Goal: Transaction & Acquisition: Subscribe to service/newsletter

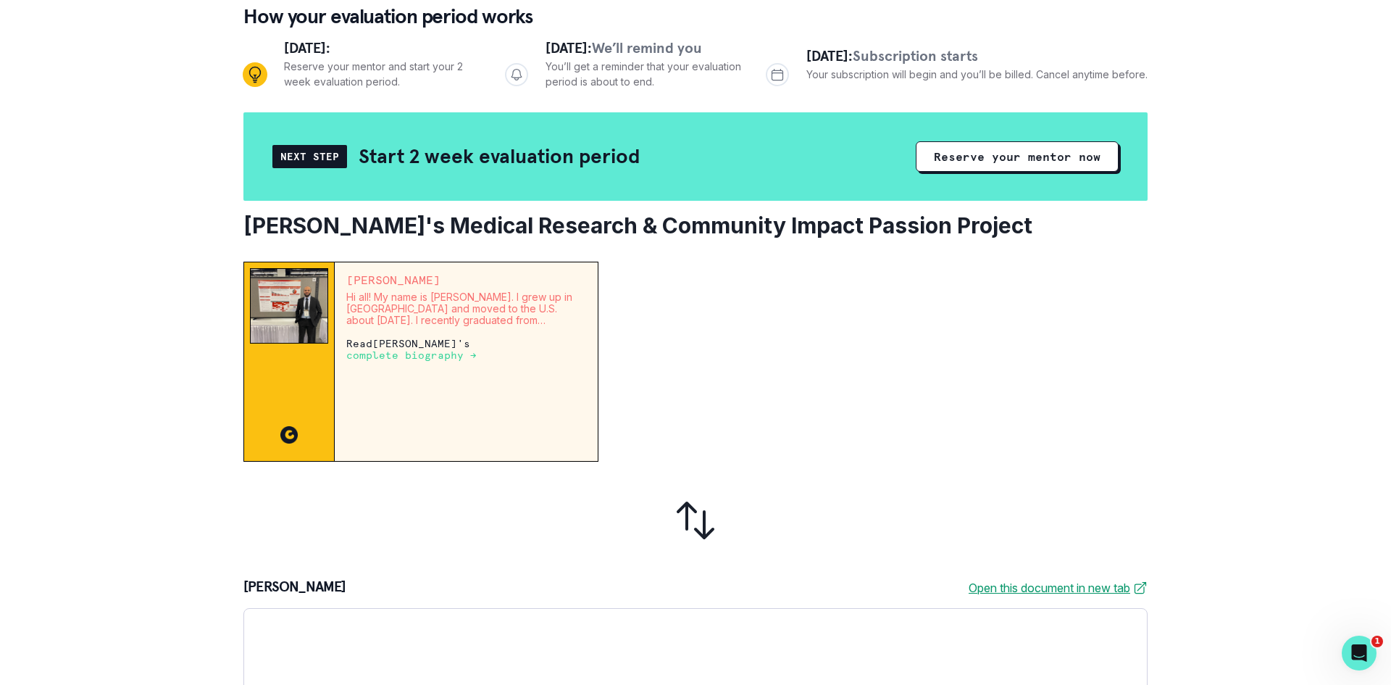
scroll to position [145, 0]
click at [394, 354] on p "complete biography →" at bounding box center [411, 354] width 130 height 12
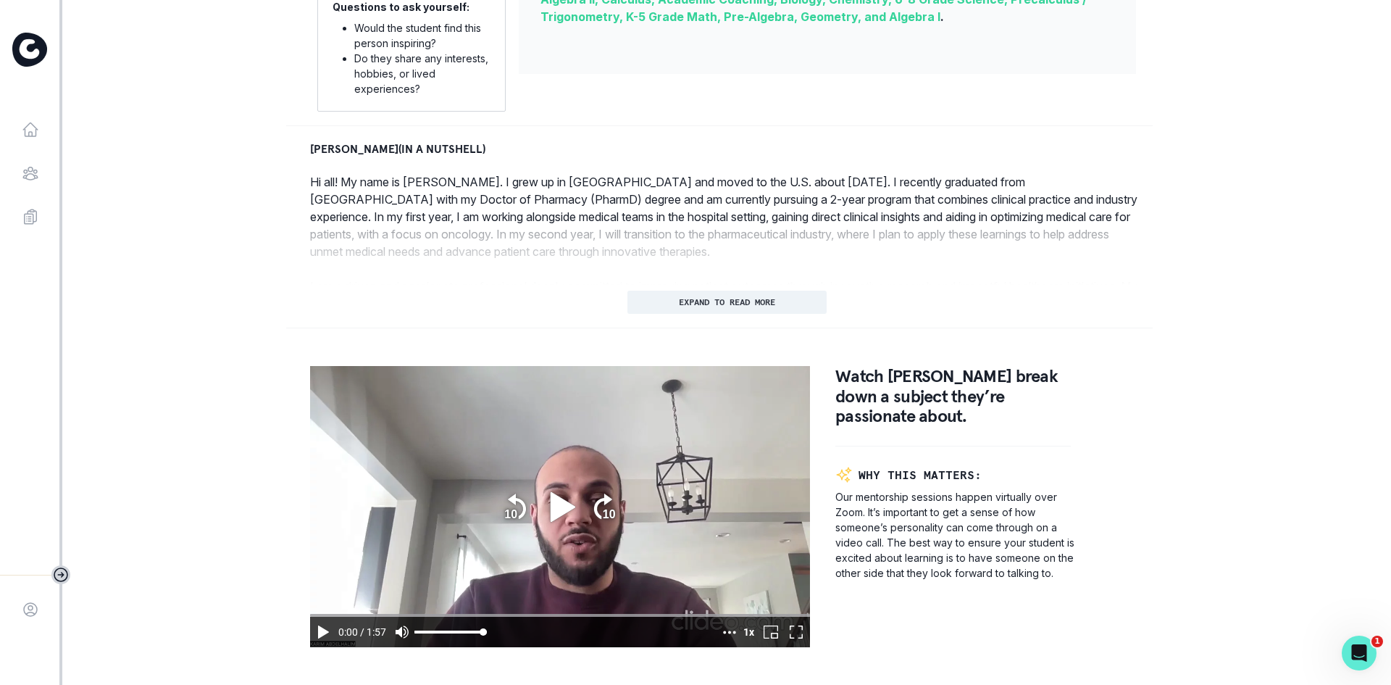
scroll to position [580, 0]
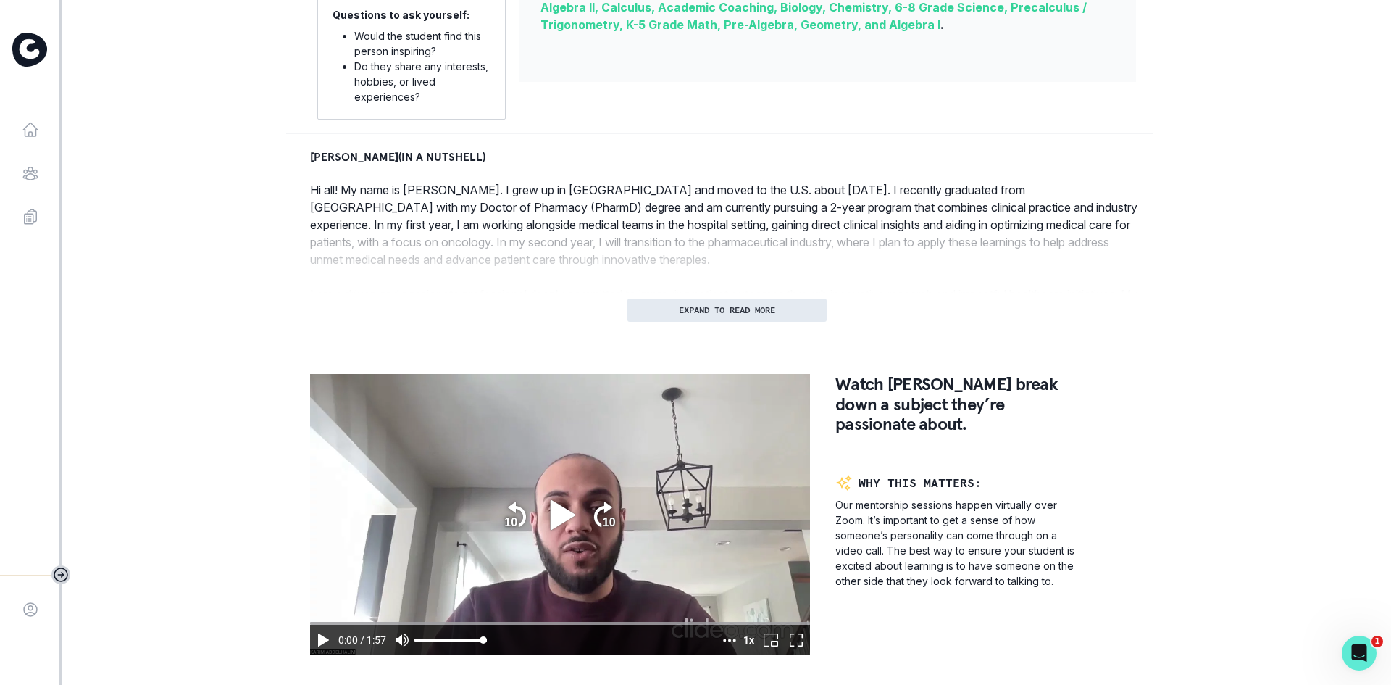
click at [694, 315] on p "EXPAND TO READ MORE" at bounding box center [727, 310] width 96 height 10
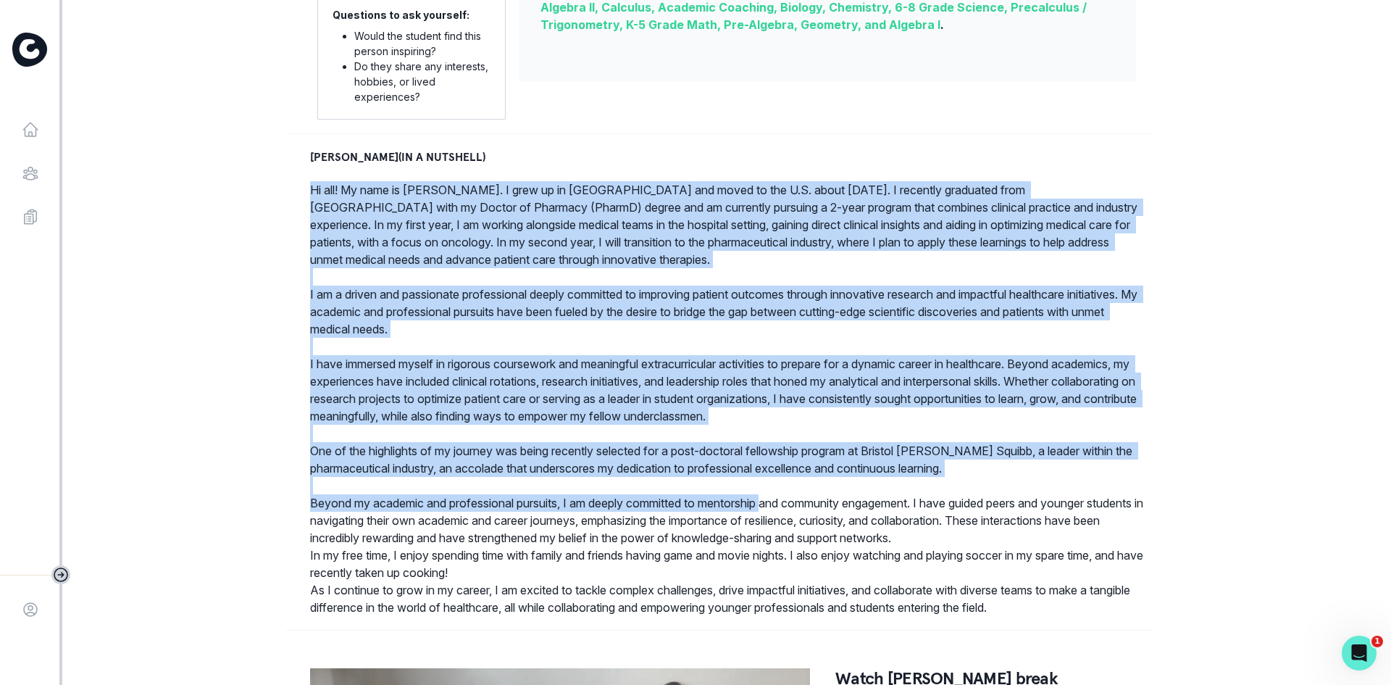
drag, startPoint x: 308, startPoint y: 201, endPoint x: 710, endPoint y: 486, distance: 493.1
click at [780, 517] on div "[PERSON_NAME] (IN A NUTSHELL) Hi all! My name is [PERSON_NAME]. I grew up in [G…" at bounding box center [726, 382] width 881 height 468
click at [614, 440] on p "Hi all! My name is [PERSON_NAME]. I grew up in [GEOGRAPHIC_DATA] and moved to t…" at bounding box center [726, 398] width 833 height 435
click at [589, 452] on p "Hi all! My name is [PERSON_NAME]. I grew up in [GEOGRAPHIC_DATA] and moved to t…" at bounding box center [726, 398] width 833 height 435
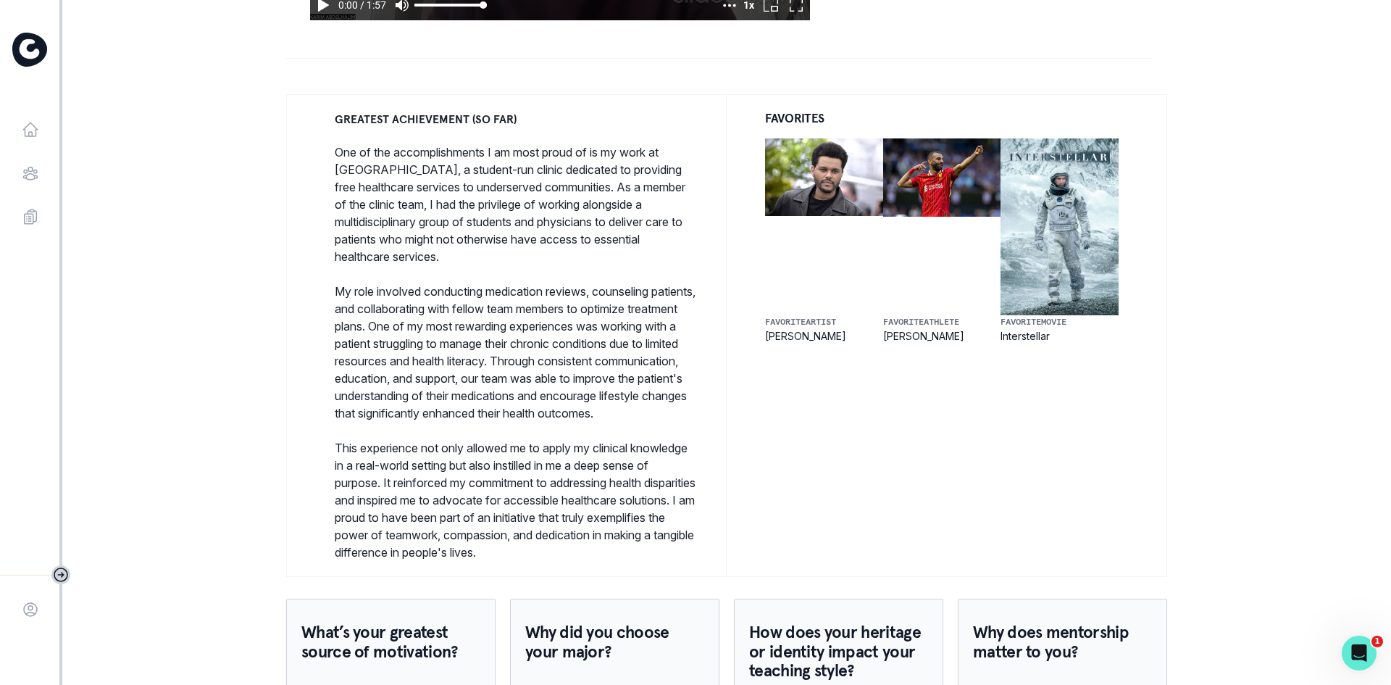
scroll to position [1521, 0]
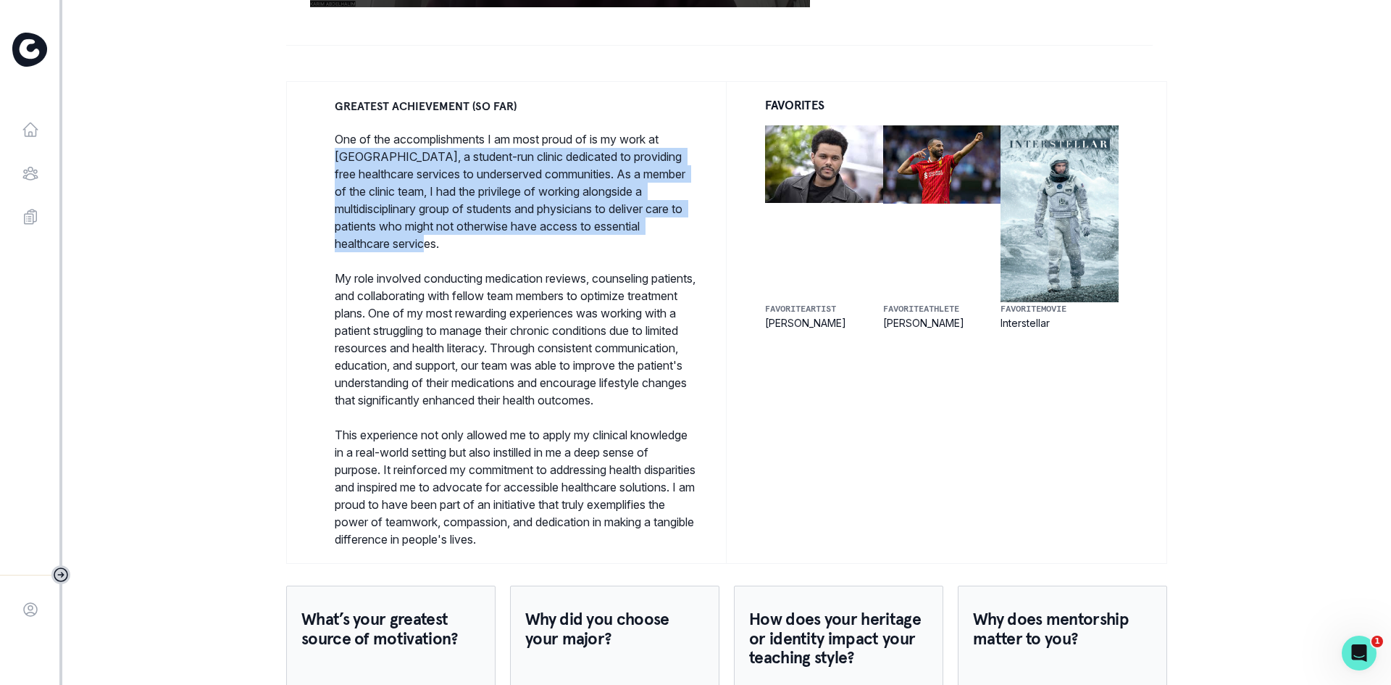
drag, startPoint x: 337, startPoint y: 161, endPoint x: 593, endPoint y: 246, distance: 269.7
click at [593, 246] on p "One of the accomplishments I am most proud of is my work at [GEOGRAPHIC_DATA], …" at bounding box center [516, 191] width 362 height 122
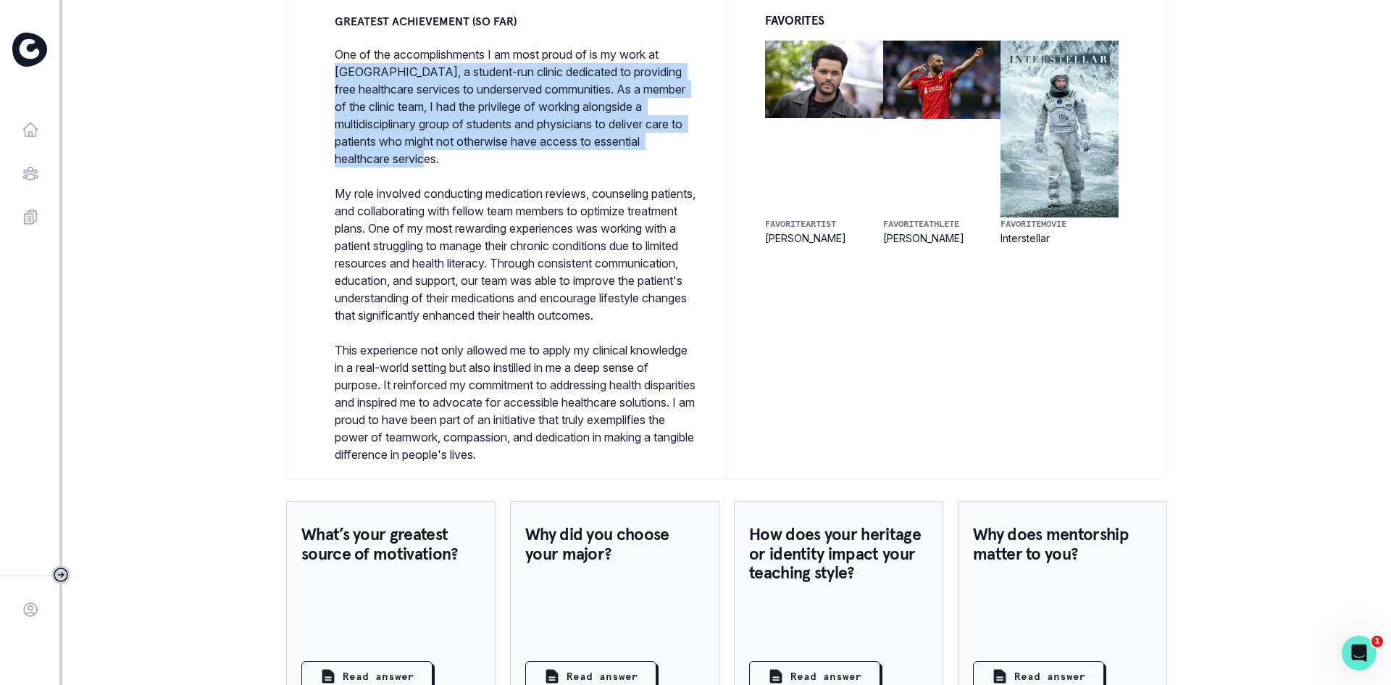
scroll to position [1707, 0]
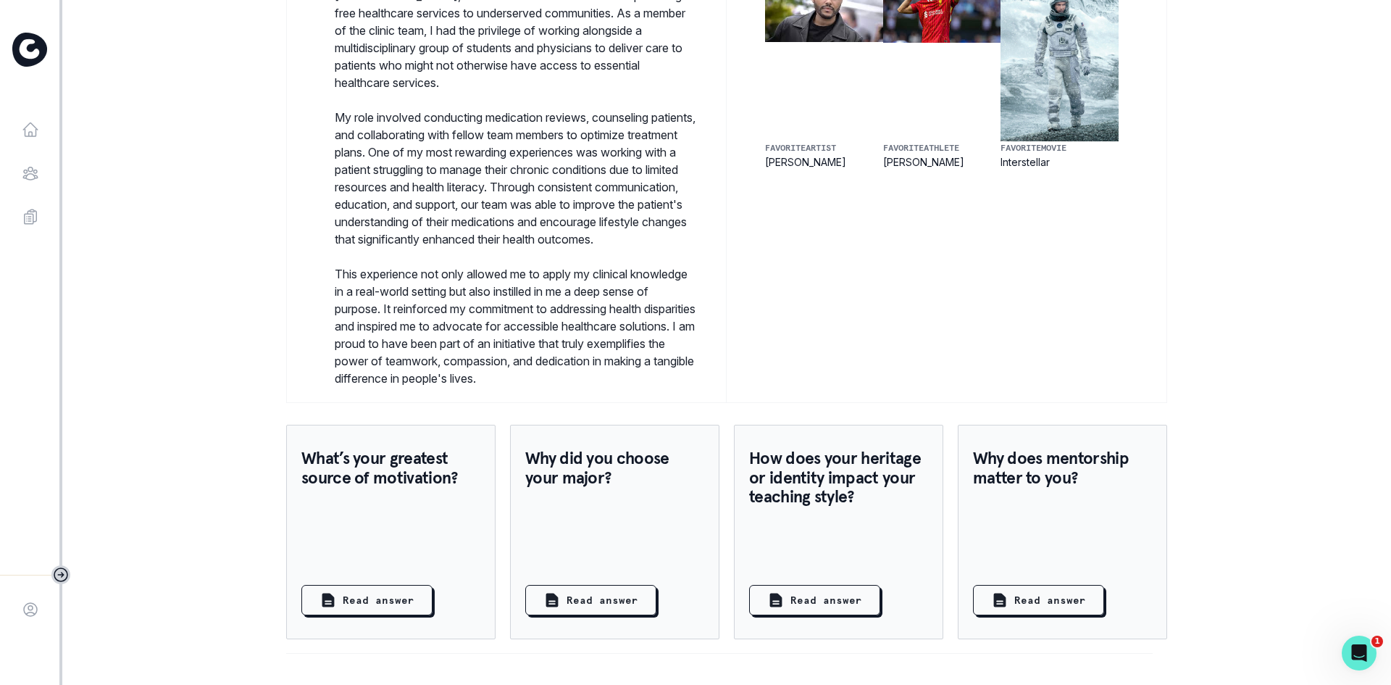
click at [403, 214] on p "My role involved conducting medication reviews, counseling patients, and collab…" at bounding box center [516, 178] width 362 height 139
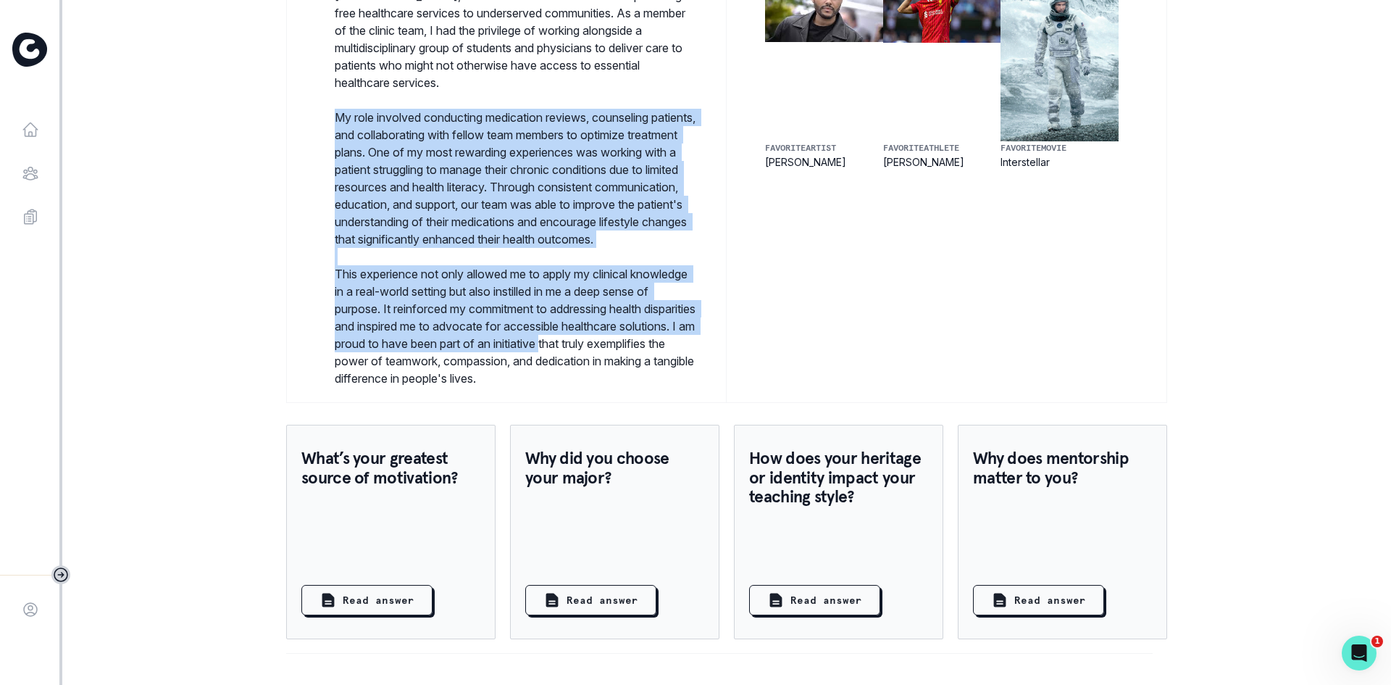
drag, startPoint x: 339, startPoint y: 263, endPoint x: 691, endPoint y: 347, distance: 362.0
click at [691, 347] on div "GREATEST ACHIEVEMENT (SO FAR) One of the accomplishments I am most proud of is …" at bounding box center [515, 161] width 409 height 481
click at [617, 290] on p "This experience not only allowed me to apply my clinical knowledge in a real-wo…" at bounding box center [516, 326] width 362 height 122
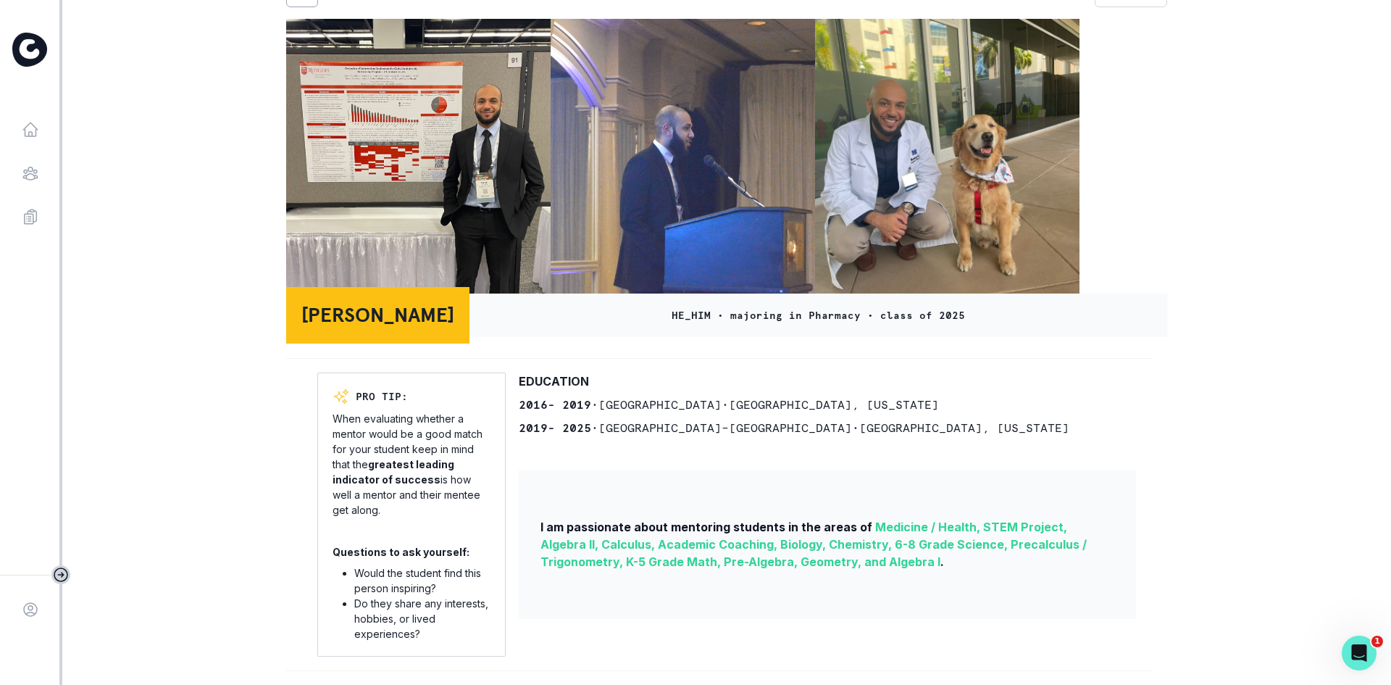
scroll to position [0, 0]
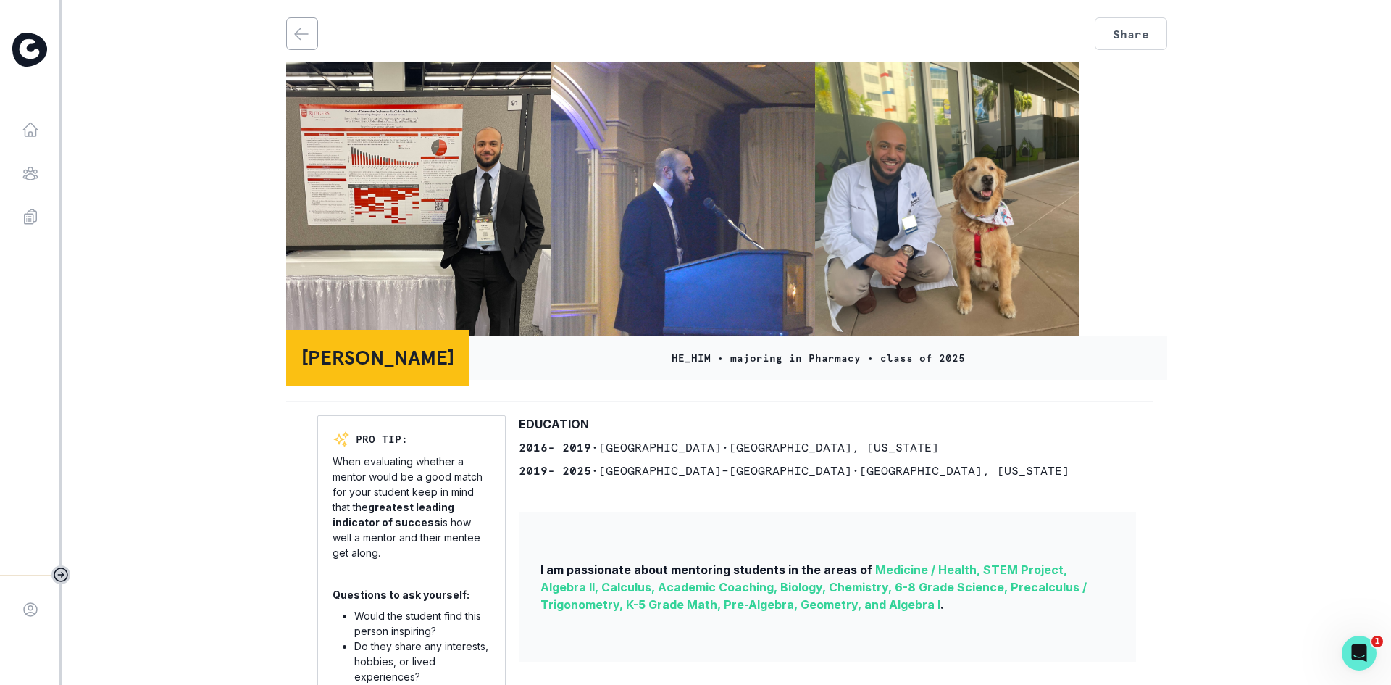
click at [696, 171] on img at bounding box center [683, 203] width 264 height 282
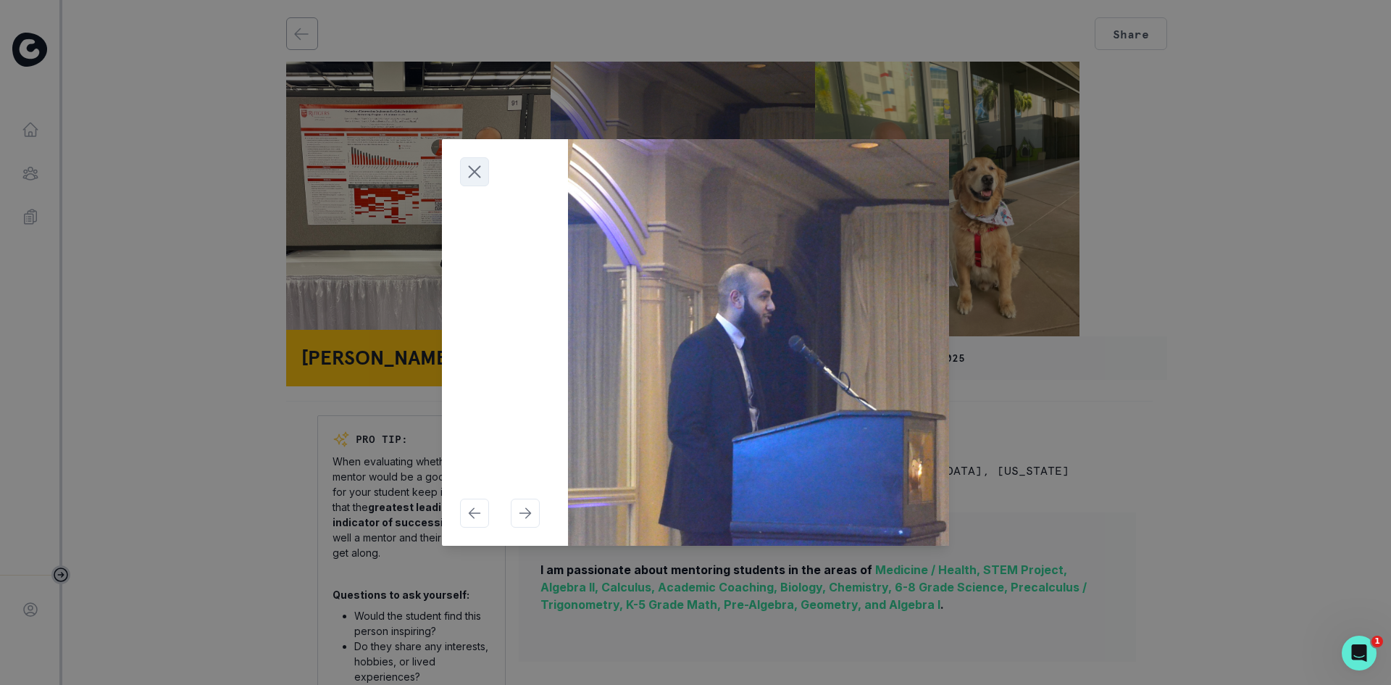
click at [479, 167] on icon "Close modal" at bounding box center [474, 172] width 11 height 11
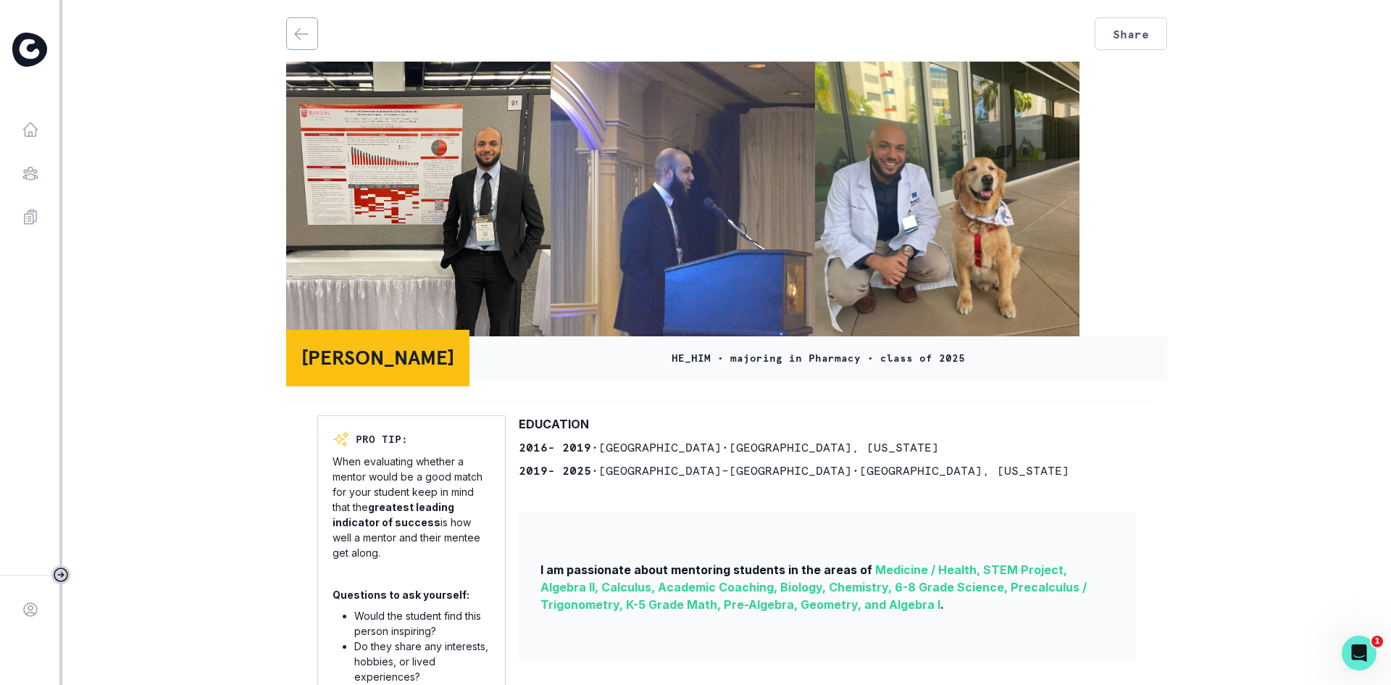
click at [514, 104] on img at bounding box center [418, 203] width 264 height 282
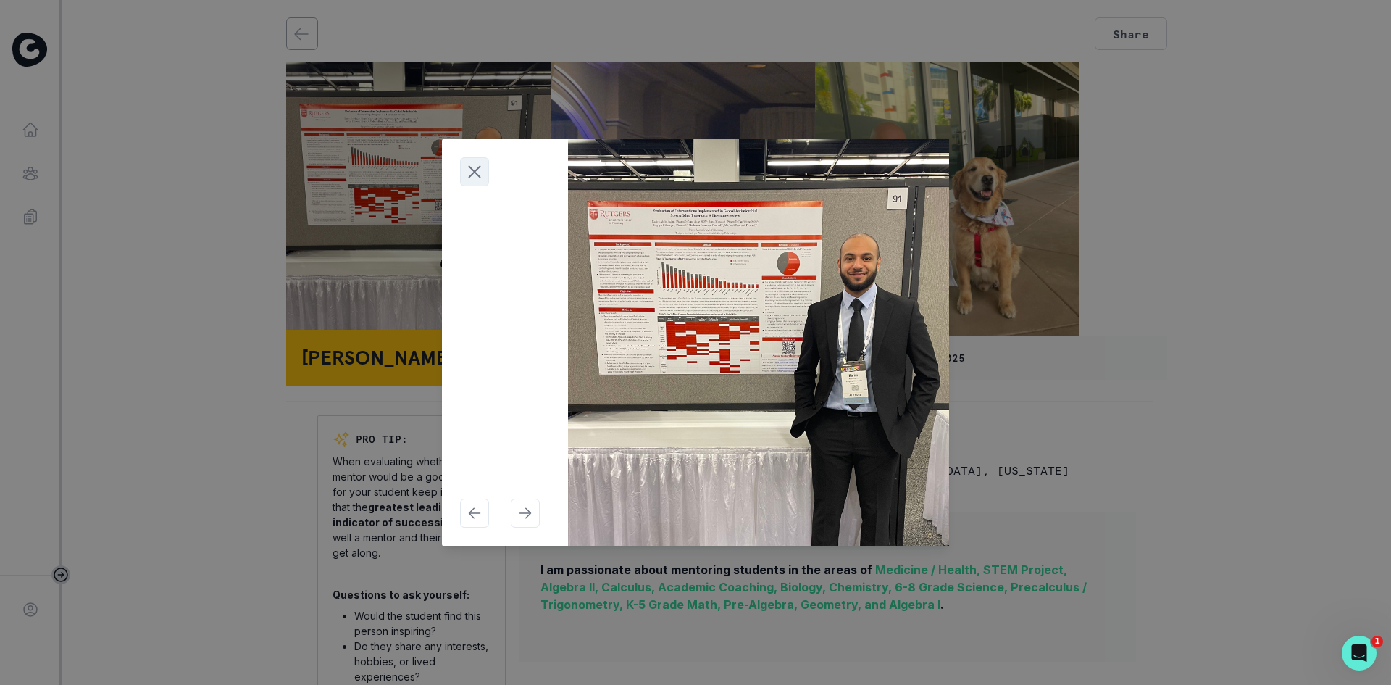
click at [470, 175] on icon "Close modal" at bounding box center [475, 172] width 22 height 22
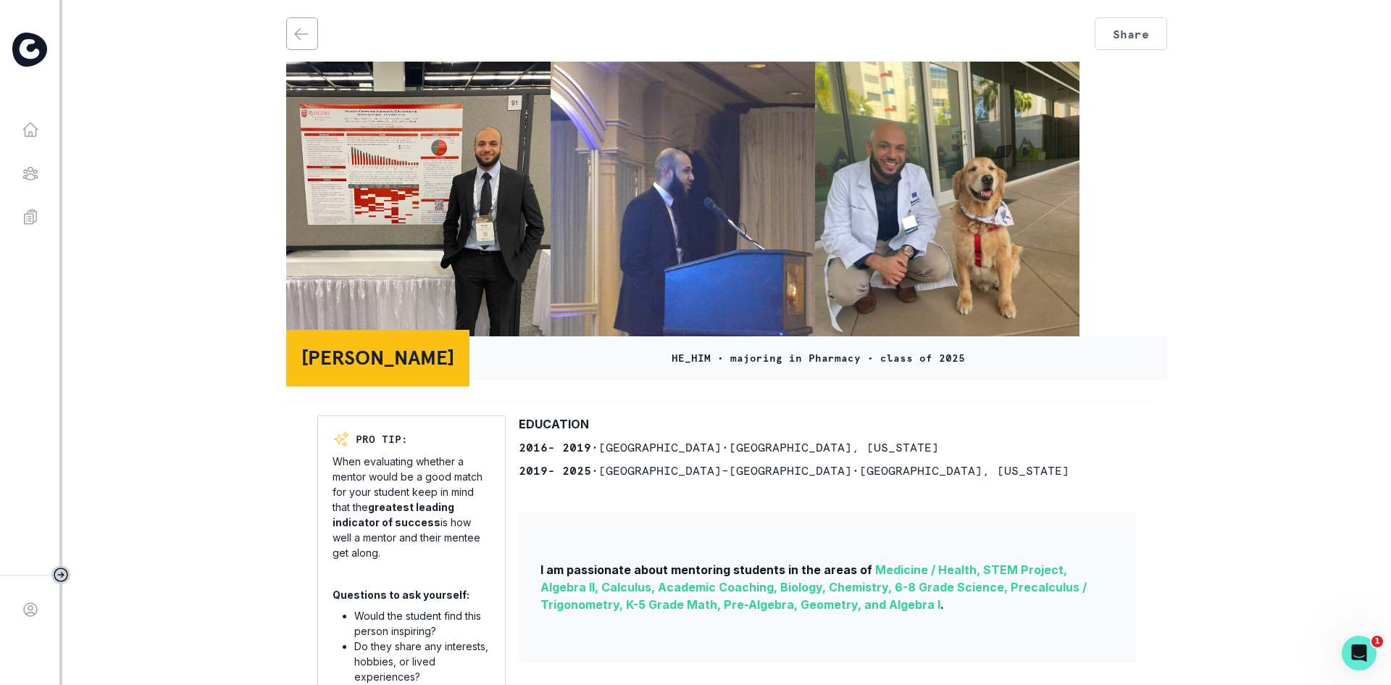
click at [296, 35] on icon "back" at bounding box center [301, 33] width 13 height 11
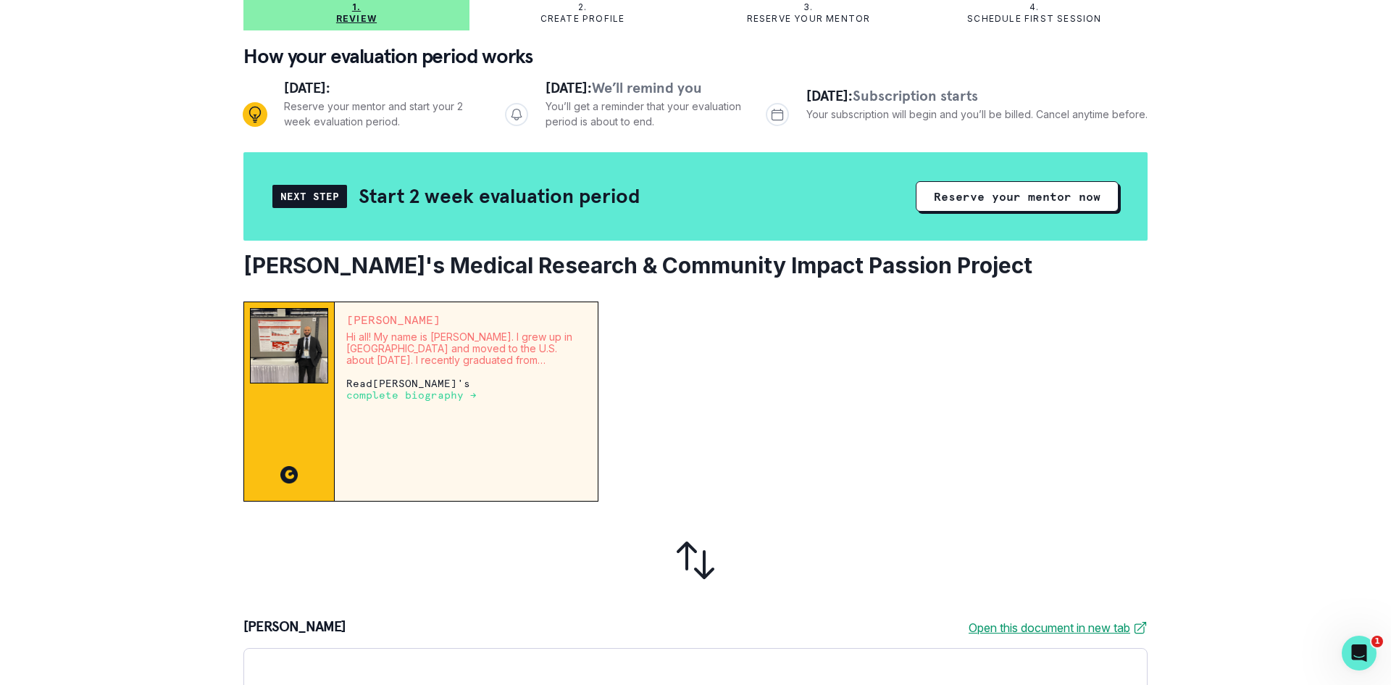
scroll to position [72, 0]
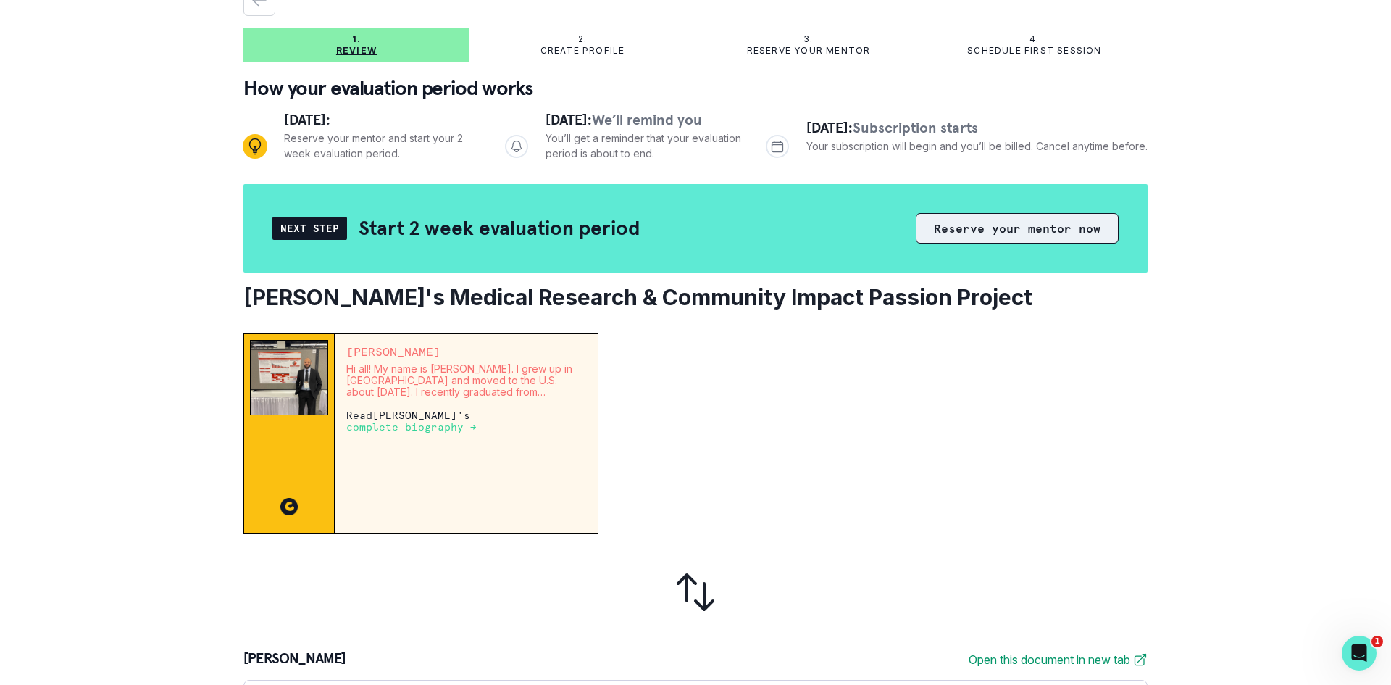
click at [994, 233] on button "Reserve your mentor now" at bounding box center [1017, 228] width 203 height 30
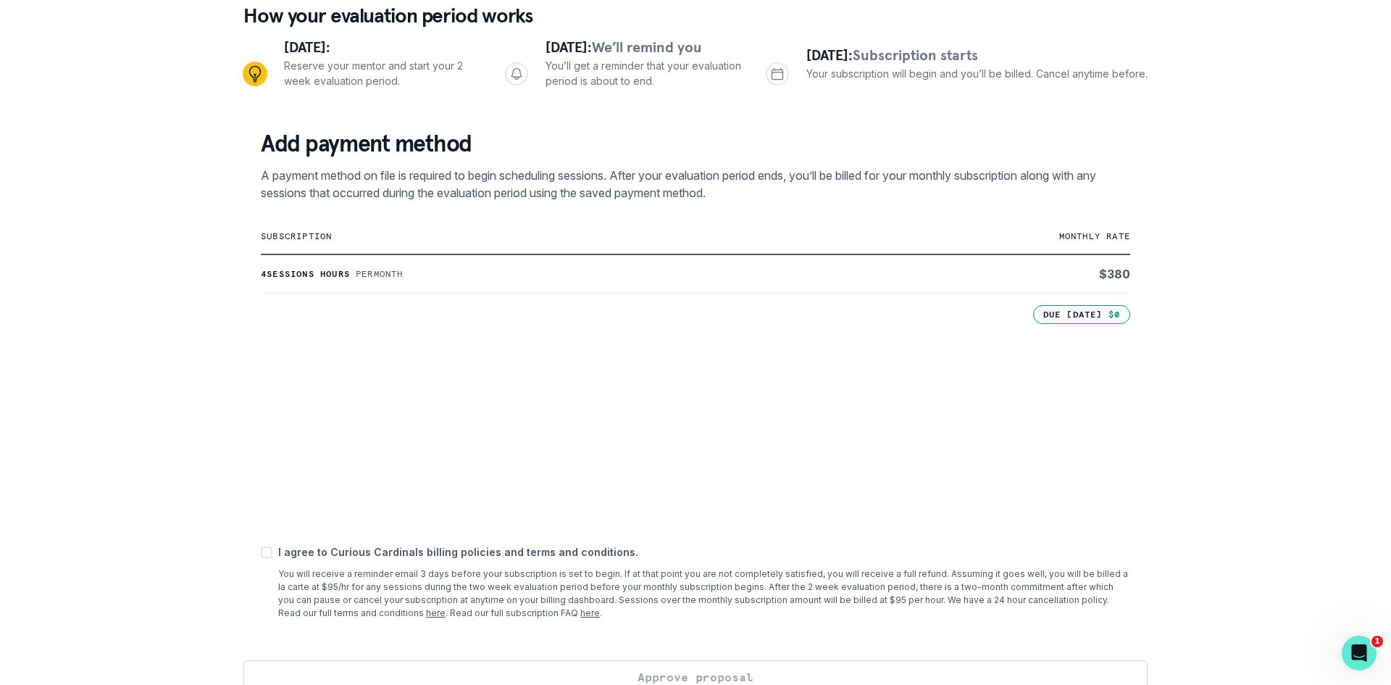
scroll to position [171, 0]
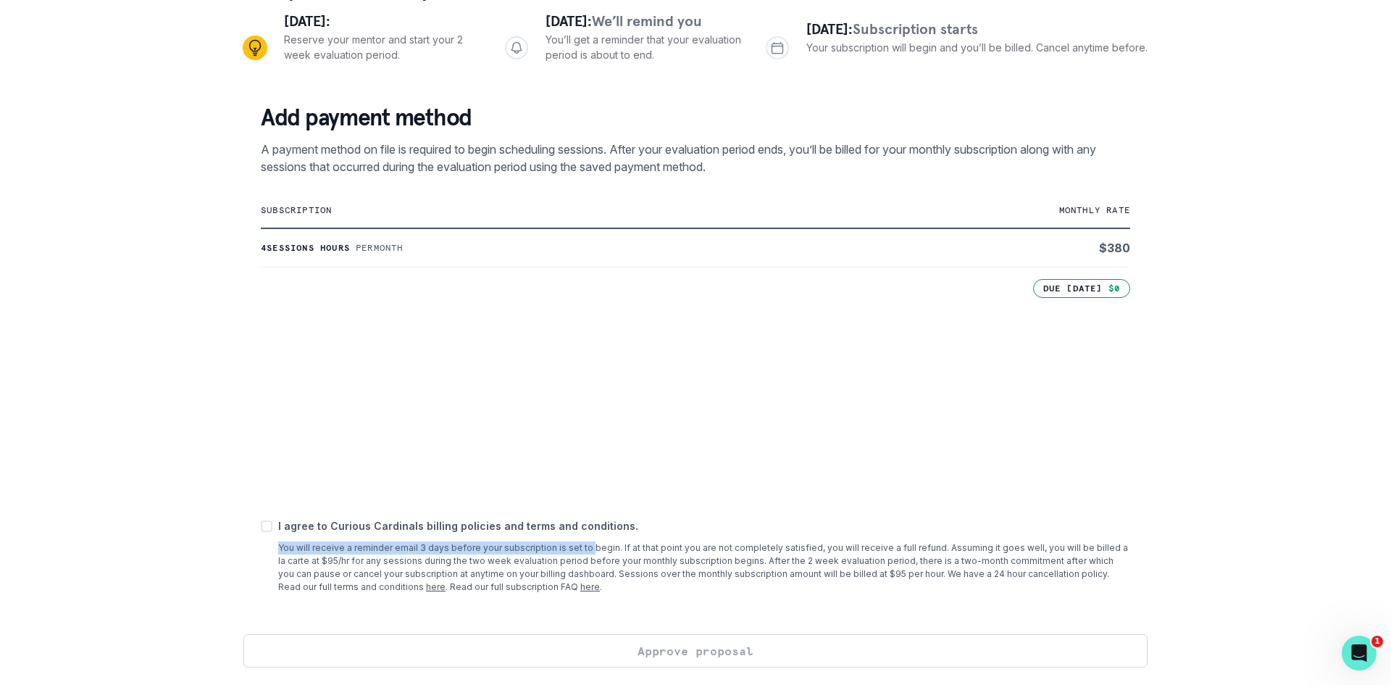
drag, startPoint x: 280, startPoint y: 546, endPoint x: 585, endPoint y: 554, distance: 305.1
click at [585, 554] on p "You will receive a reminder email 3 days before your subscription is set to beg…" at bounding box center [704, 567] width 852 height 52
